Goal: Book appointment/travel/reservation

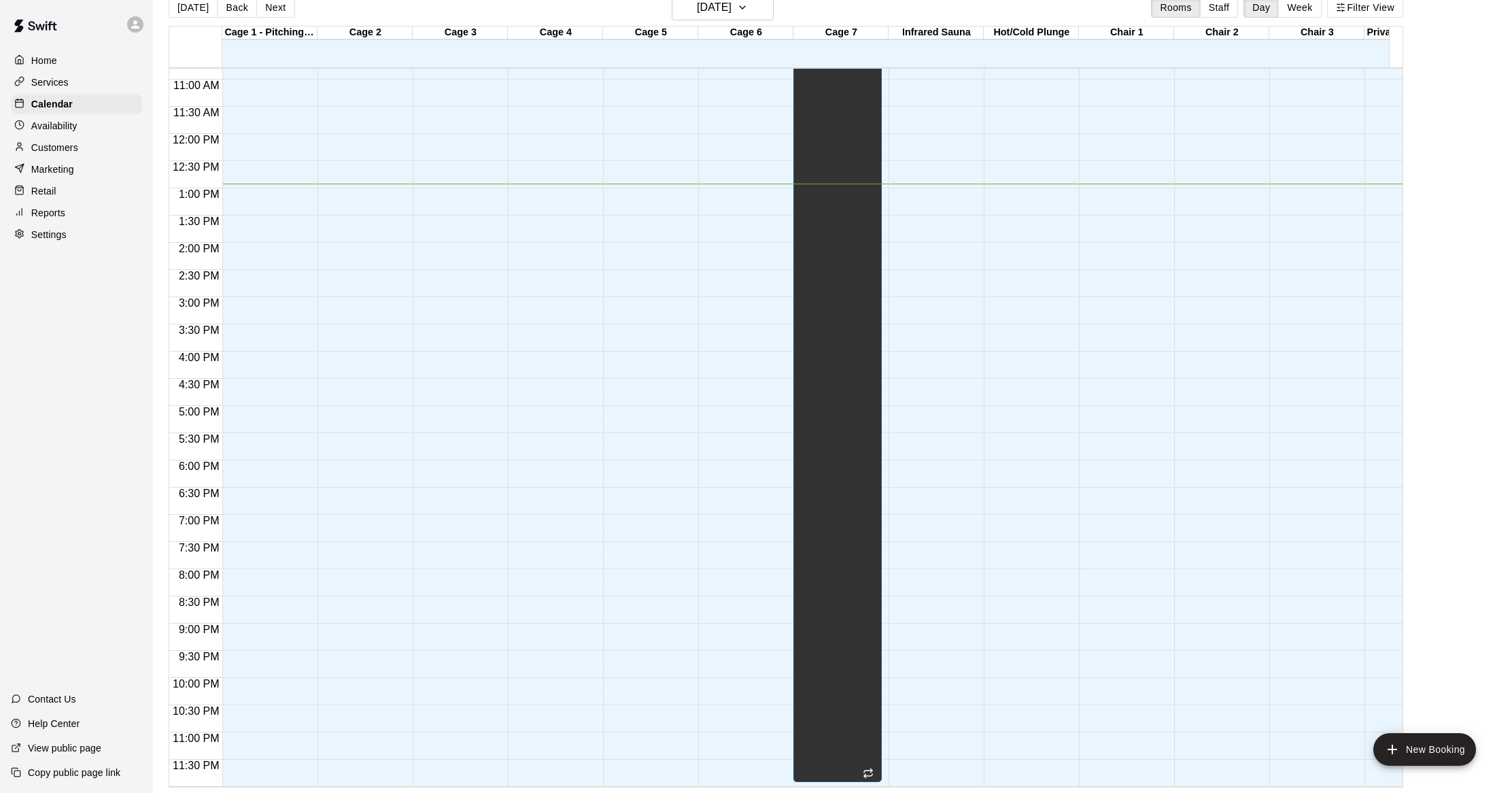
scroll to position [0, 345]
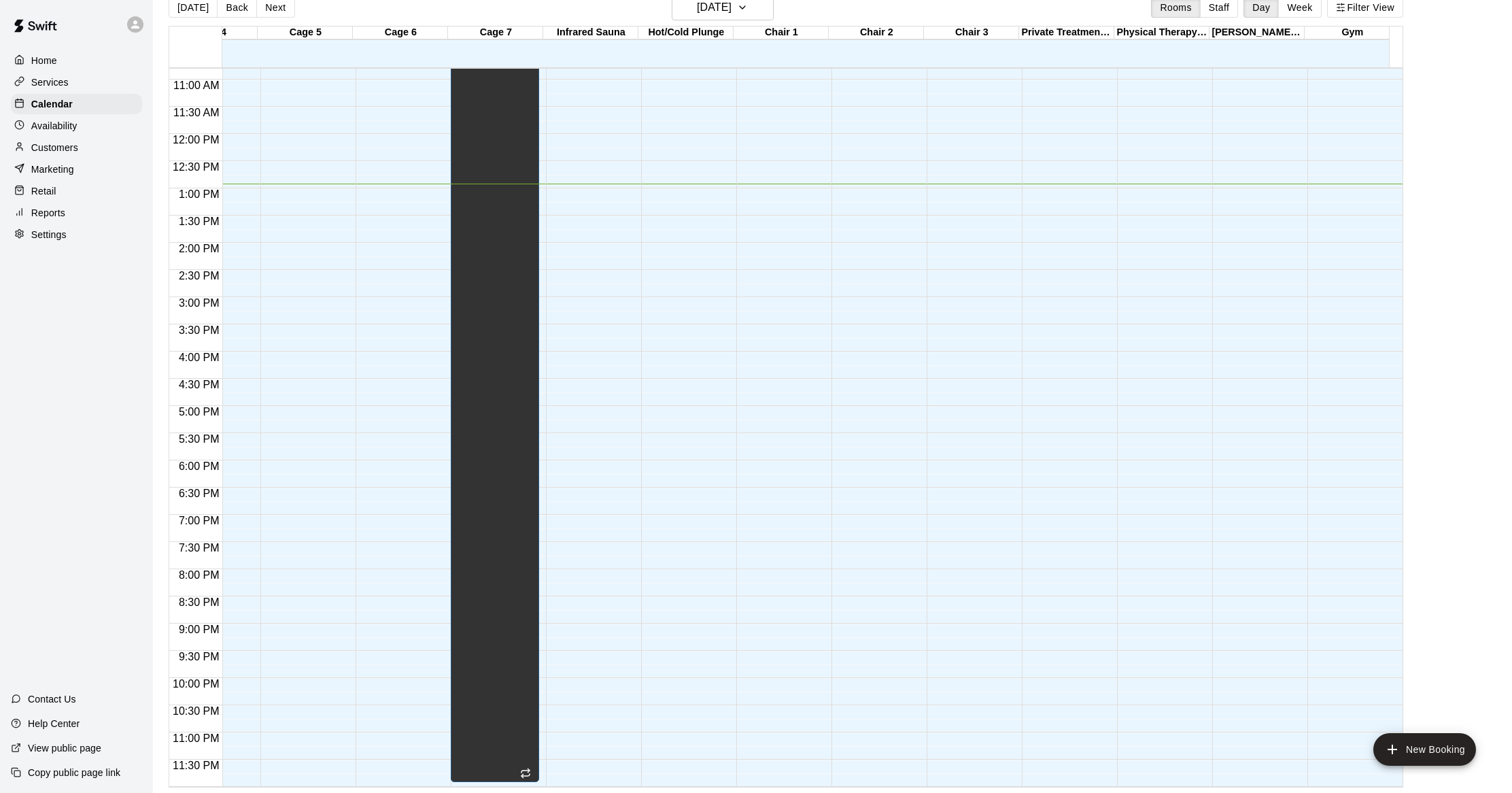
click at [1168, 181] on div "12:00 AM – 5:00 AM Closed" at bounding box center [1161, 133] width 88 height 1305
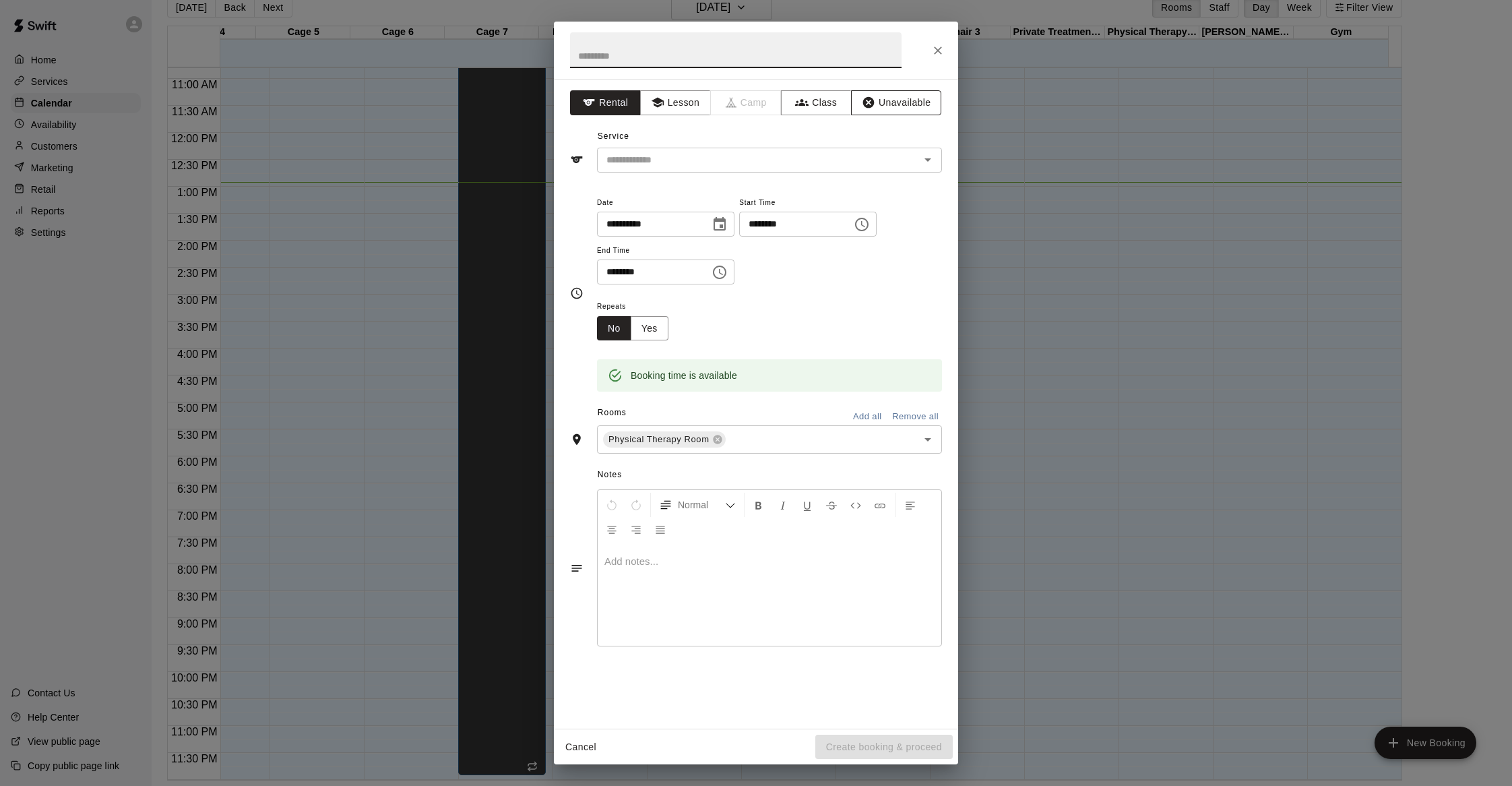
click at [885, 105] on button "Unavailable" at bounding box center [895, 102] width 90 height 25
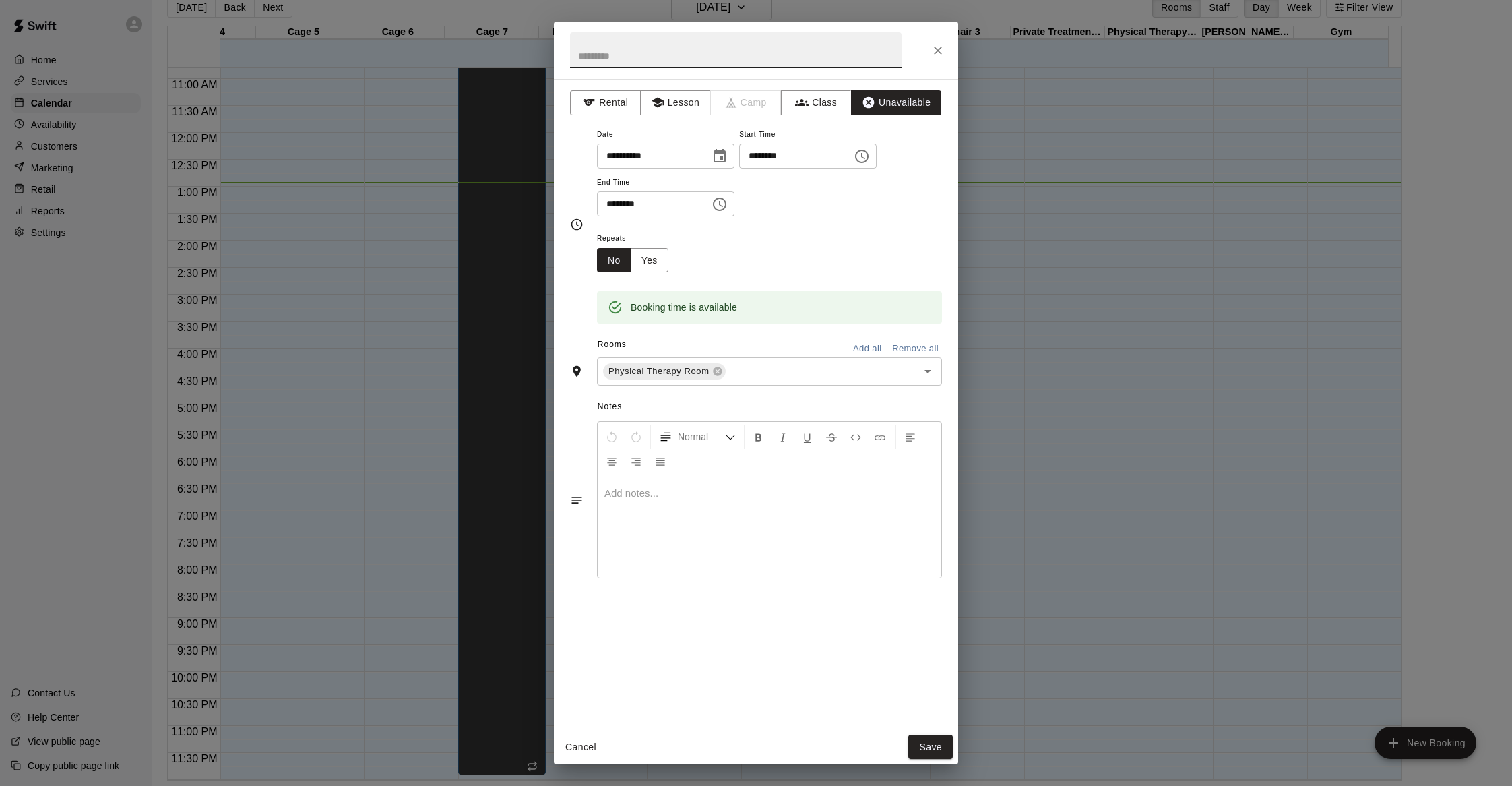
click at [663, 58] on input "text" at bounding box center [736, 50] width 331 height 35
click at [941, 50] on icon "Close" at bounding box center [937, 50] width 13 height 13
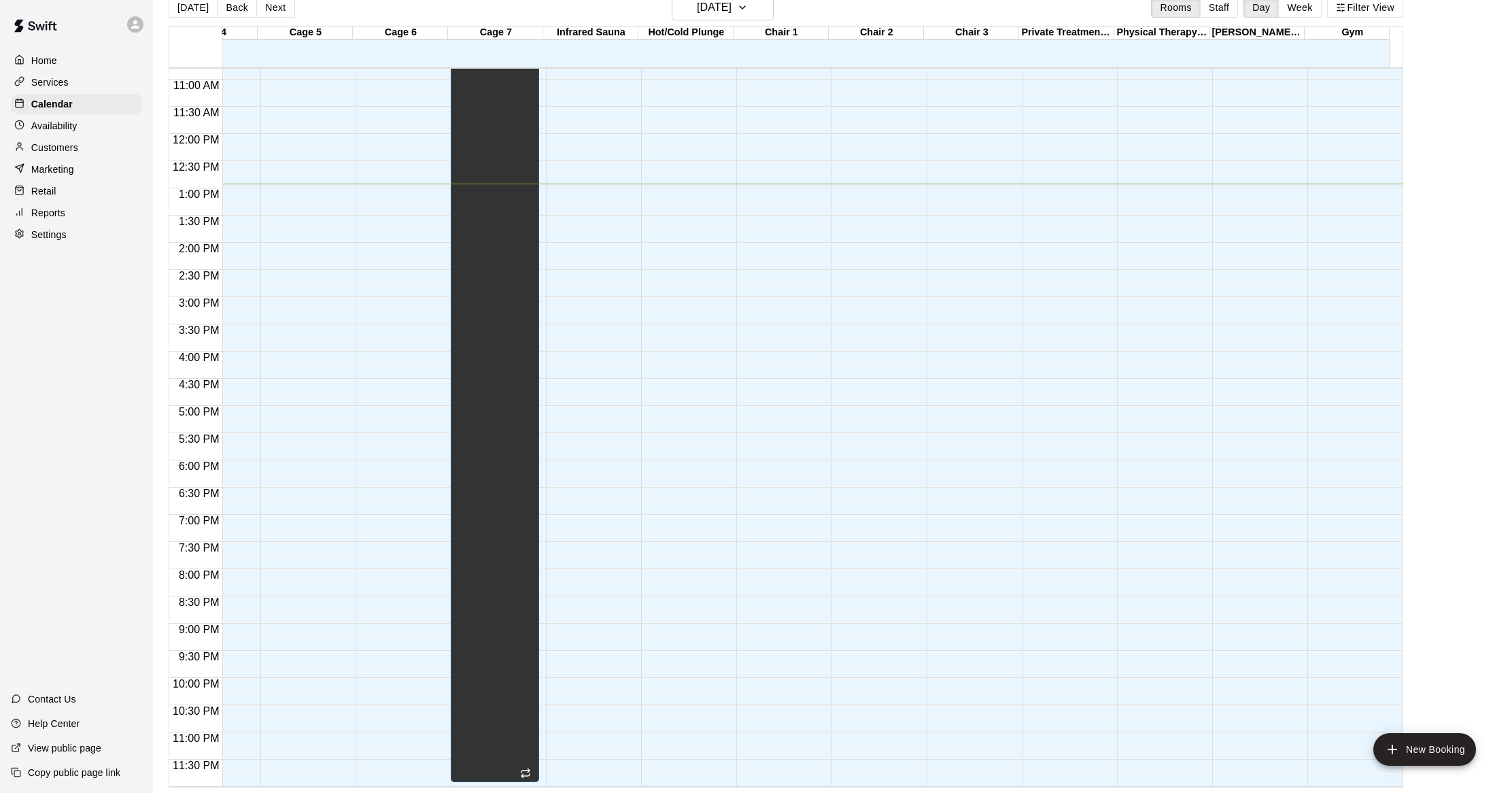
scroll to position [0, 0]
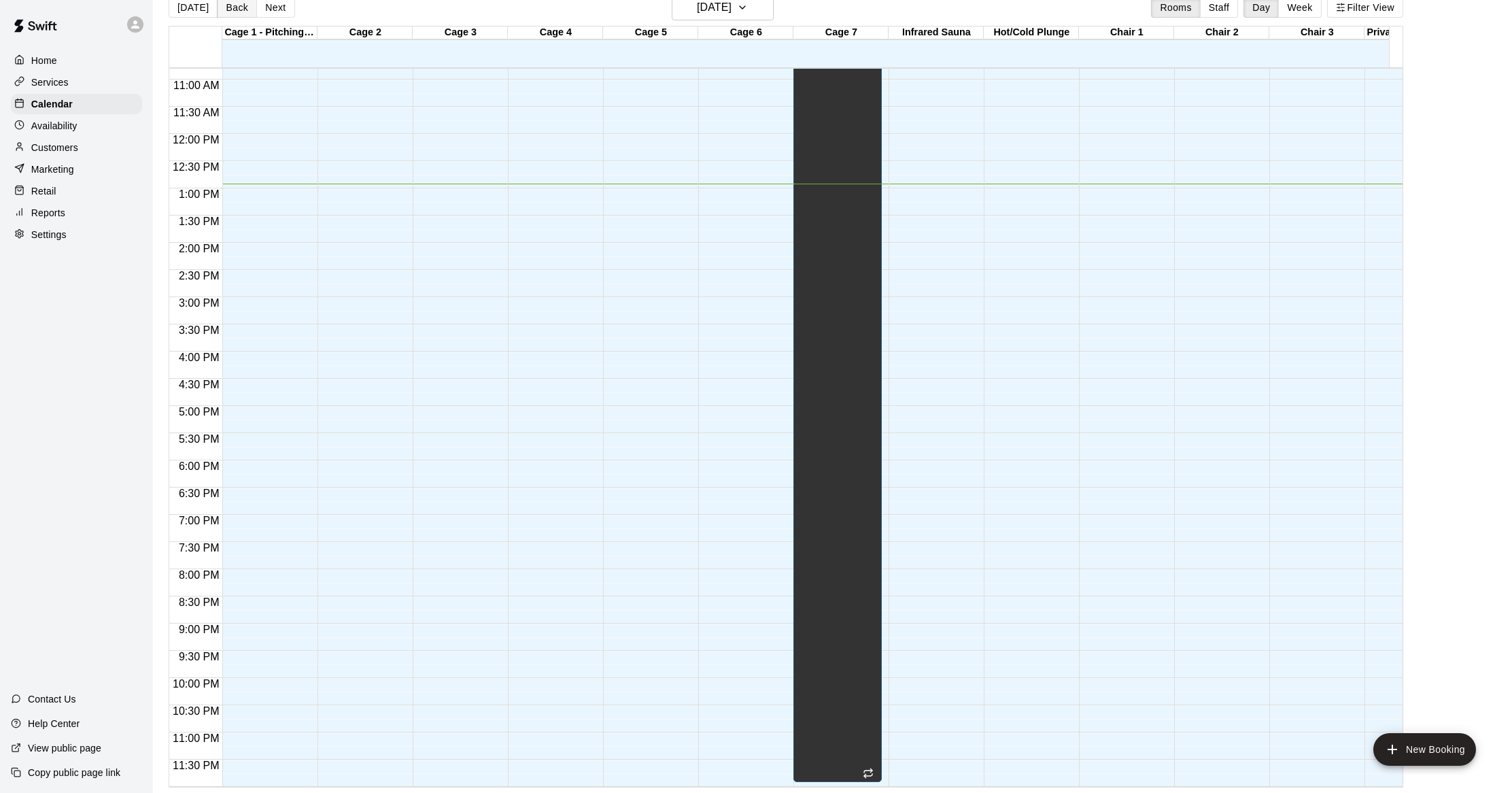
click at [229, 8] on button "Back" at bounding box center [237, 8] width 40 height 21
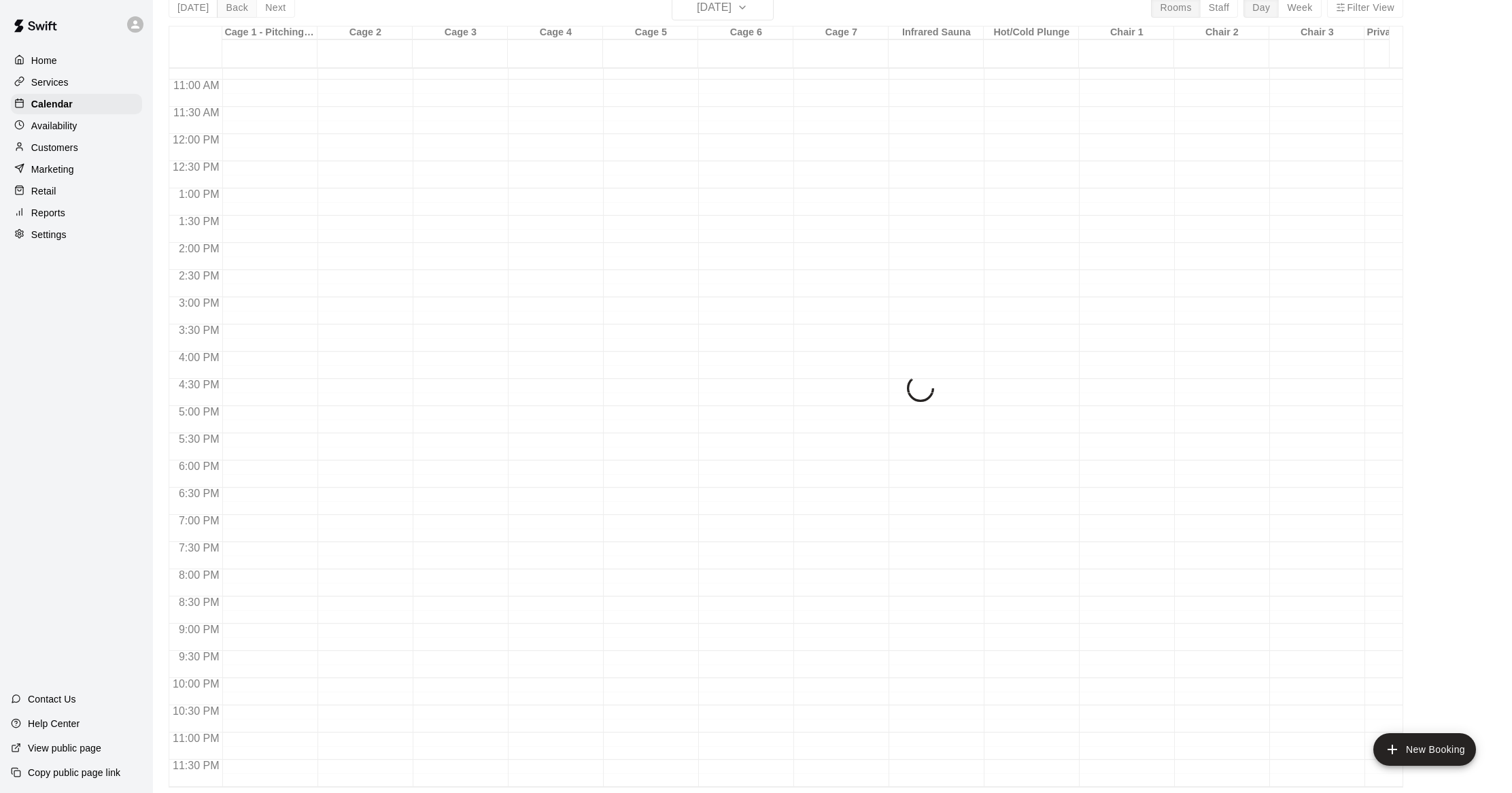
click at [229, 8] on div "[DATE] Back [DATE][DATE] Rooms Staff Day Week Filter View Cage 1 - Pitching/Cat…" at bounding box center [787, 390] width 1235 height 793
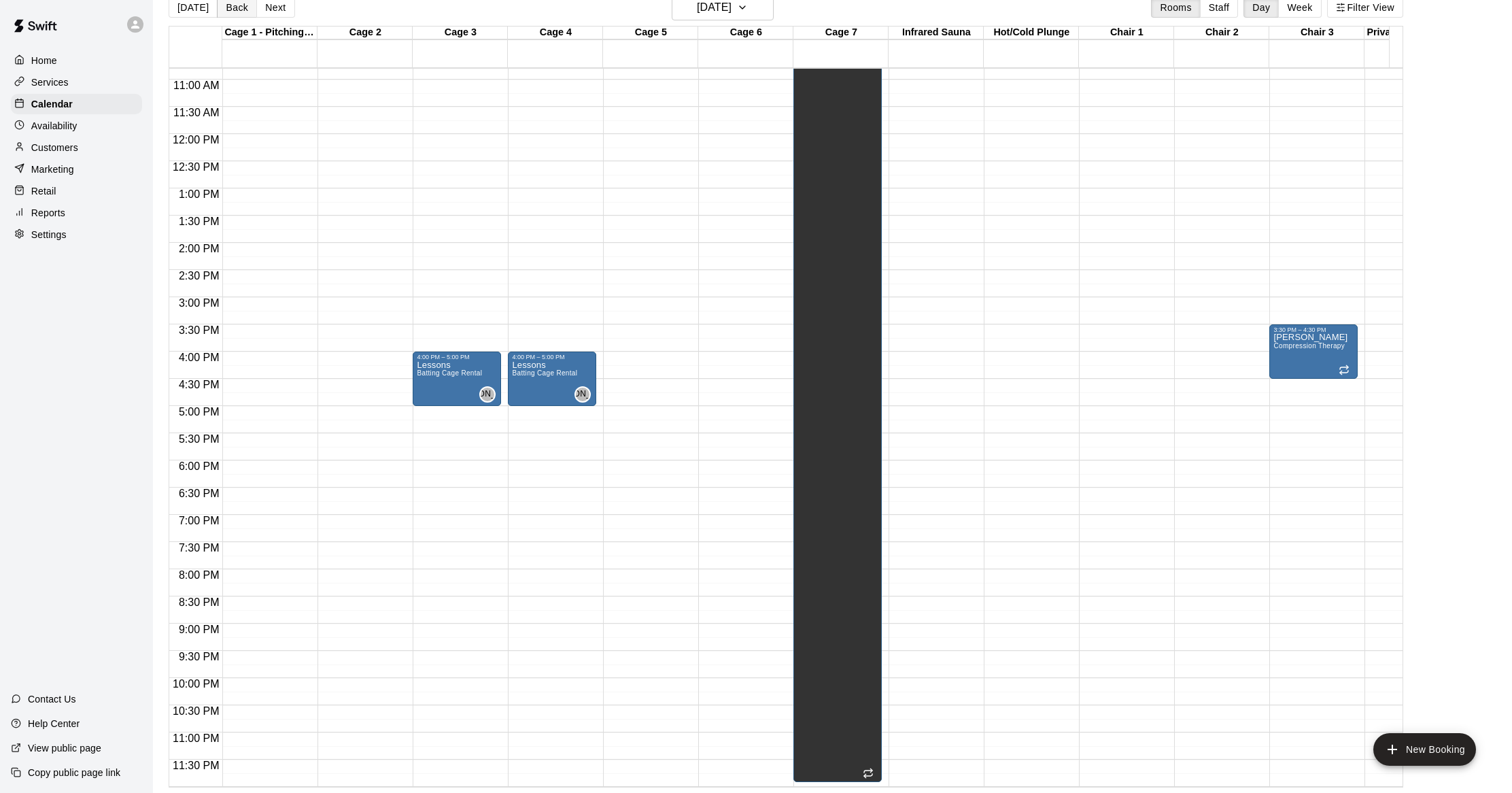
click at [229, 8] on button "Back" at bounding box center [237, 8] width 40 height 21
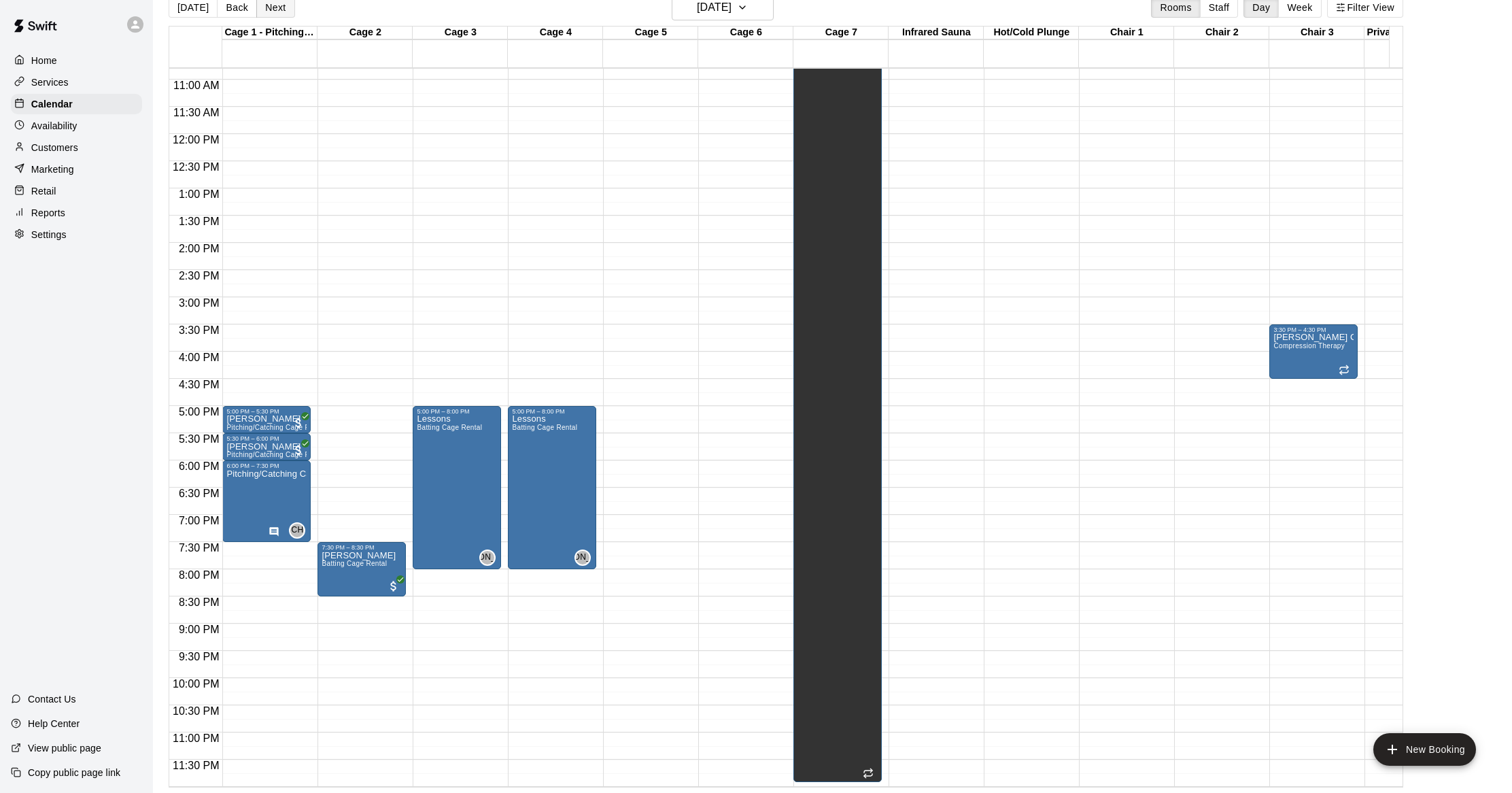
click at [267, 8] on button "Next" at bounding box center [275, 8] width 38 height 21
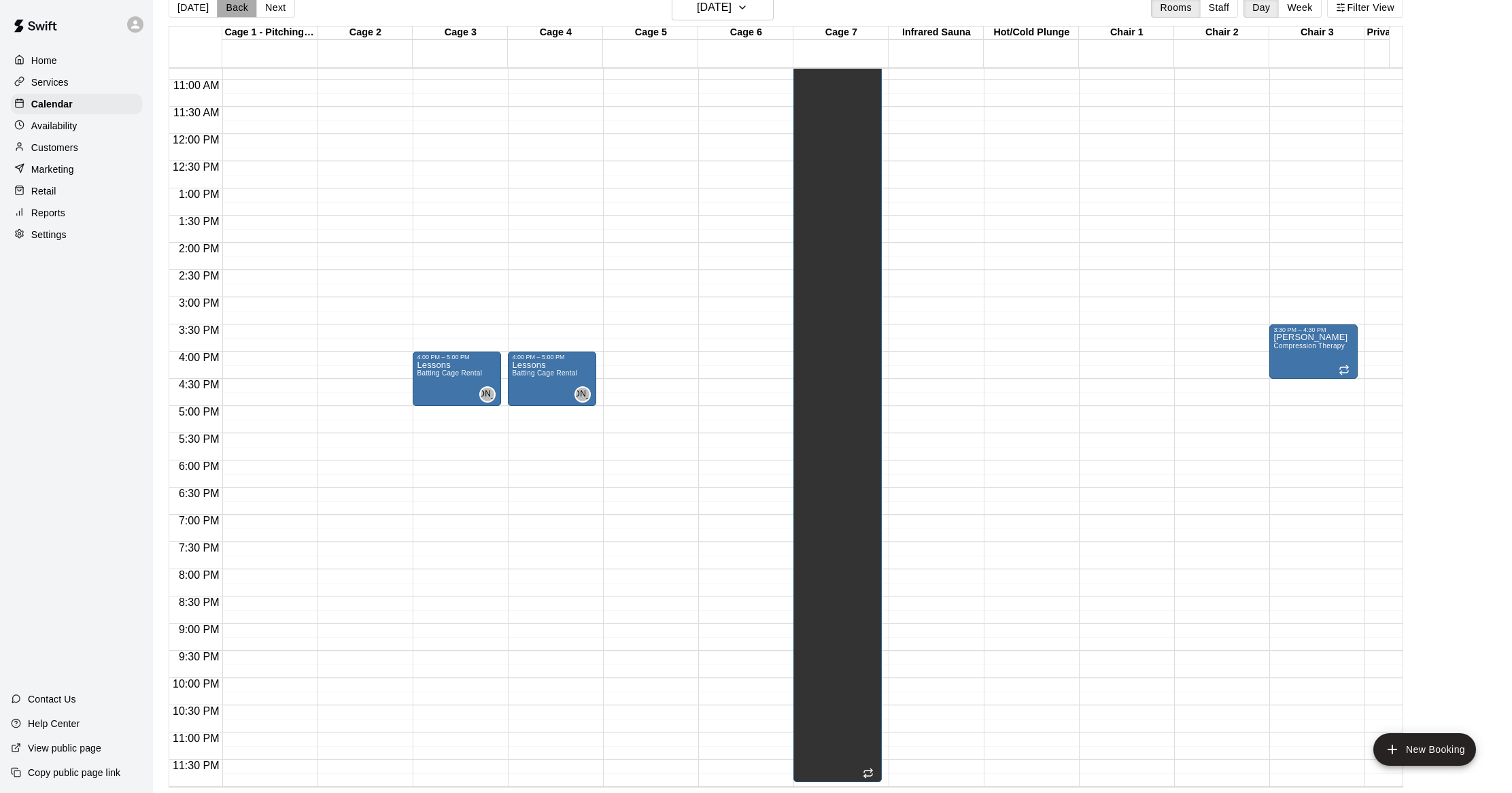
click at [245, 4] on button "Back" at bounding box center [237, 8] width 40 height 21
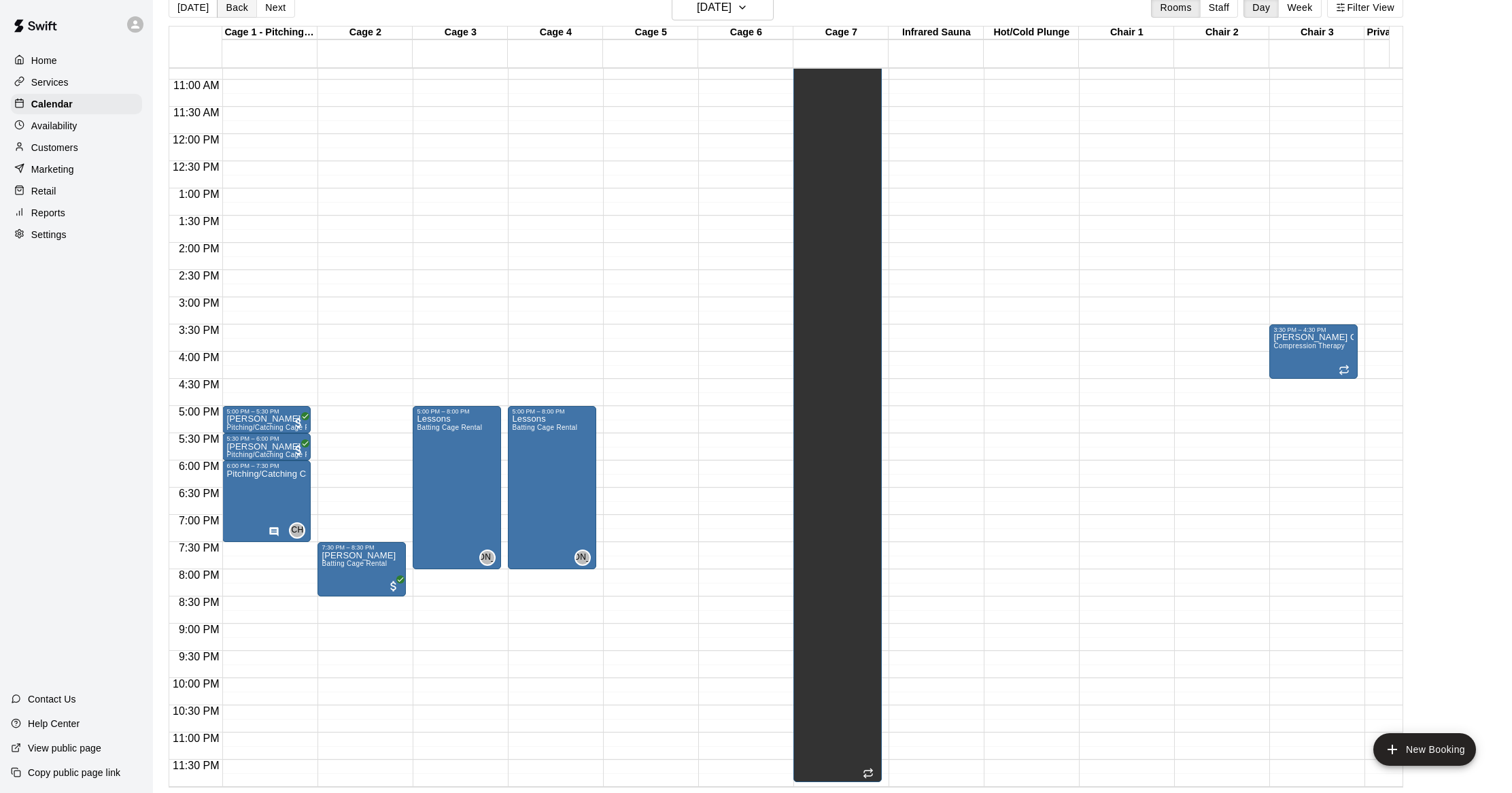
click at [228, 15] on button "Back" at bounding box center [237, 8] width 40 height 21
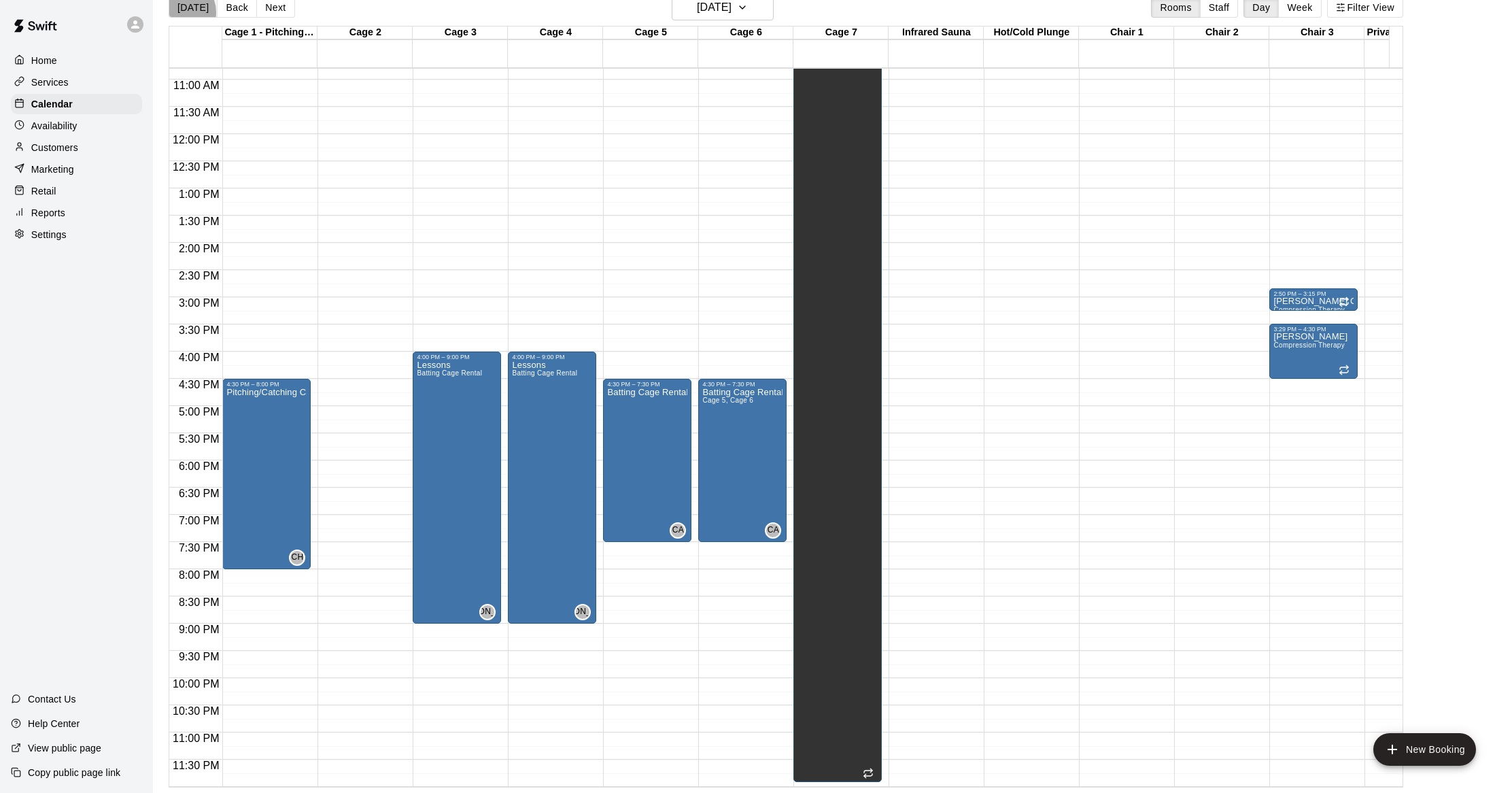
click at [179, 12] on button "[DATE]" at bounding box center [193, 8] width 49 height 21
